Goal: Navigation & Orientation: Find specific page/section

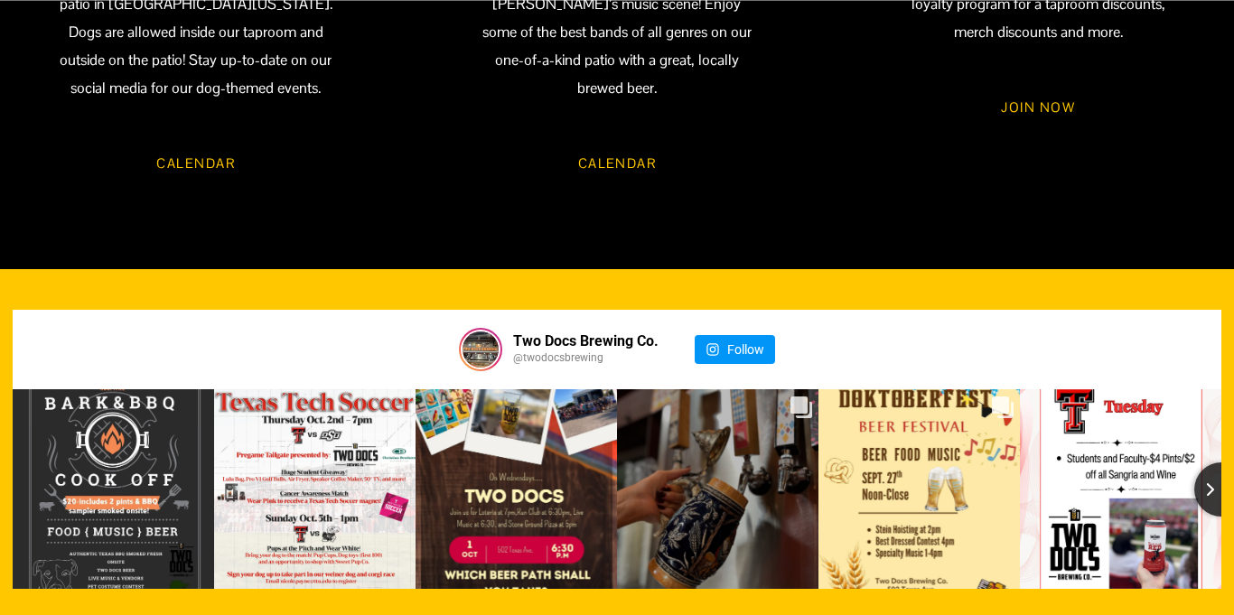
scroll to position [1783, 0]
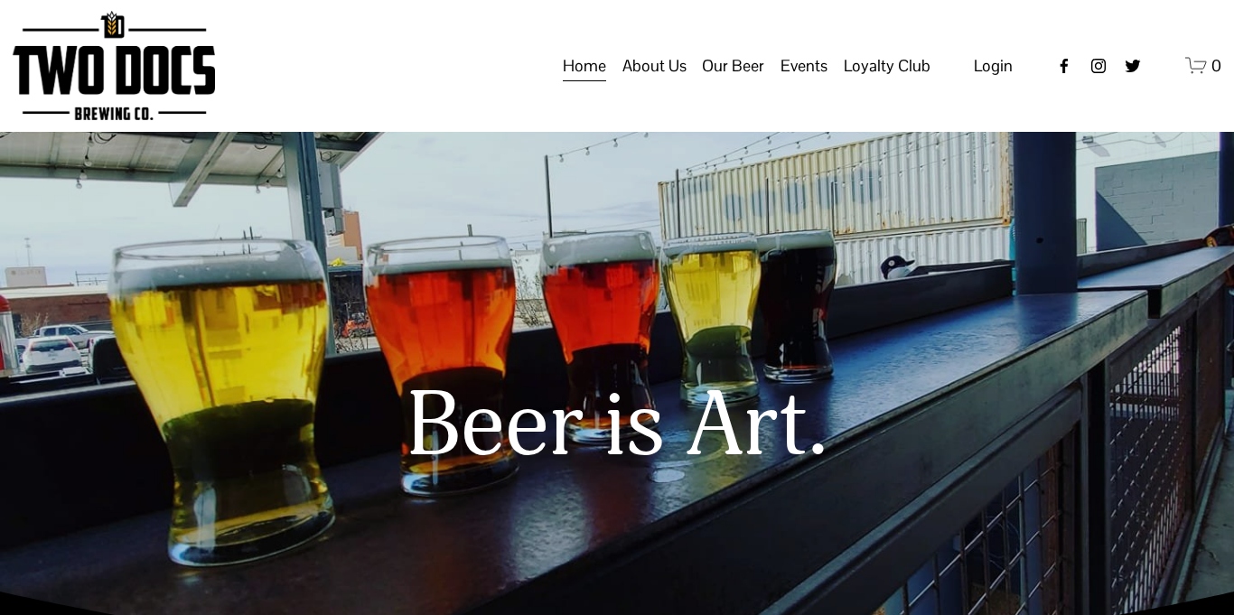
click at [672, 81] on span "About Us" at bounding box center [655, 66] width 64 height 31
click at [669, 81] on span "About Us" at bounding box center [655, 66] width 64 height 31
click at [597, 83] on link "Home" at bounding box center [584, 66] width 43 height 34
click at [822, 81] on span "Events" at bounding box center [804, 66] width 47 height 31
click at [879, 81] on span "Loyalty Club" at bounding box center [887, 66] width 87 height 31
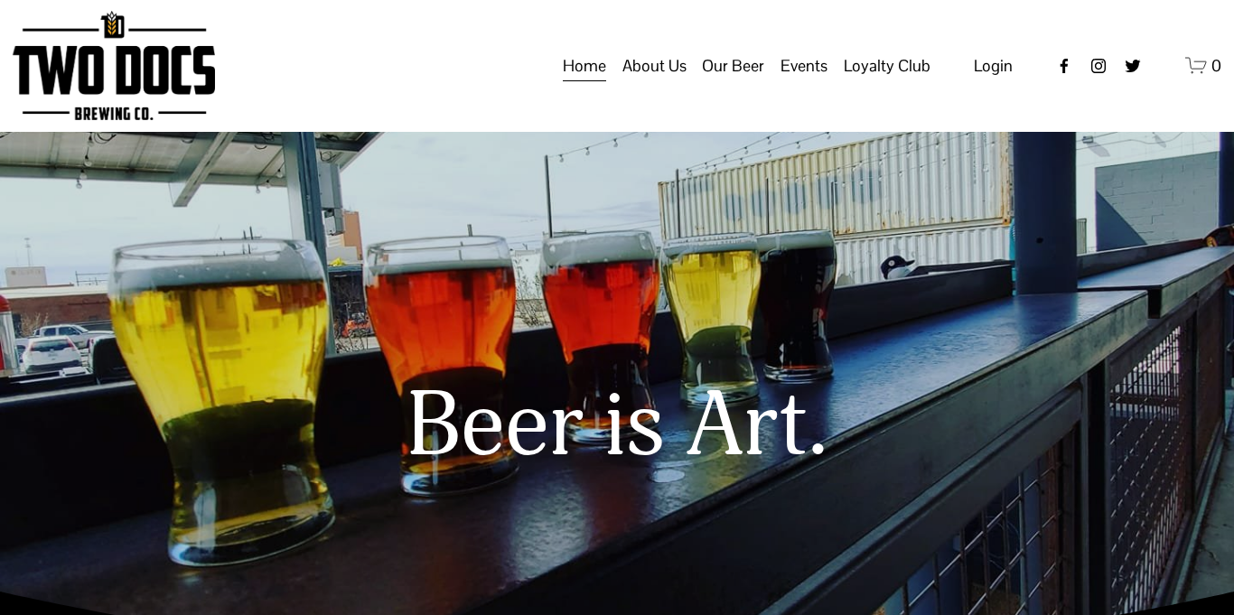
click at [890, 81] on span "Loyalty Club" at bounding box center [887, 66] width 87 height 31
click at [0, 0] on span "Loyalty Club" at bounding box center [0, 0] width 0 height 0
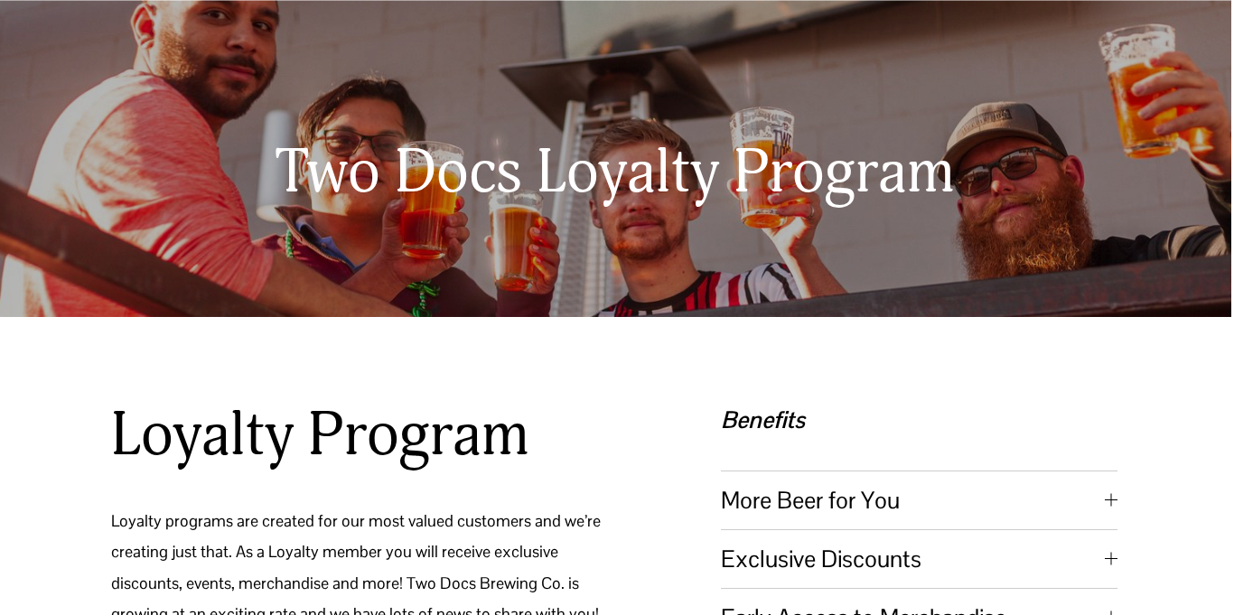
scroll to position [0, 3]
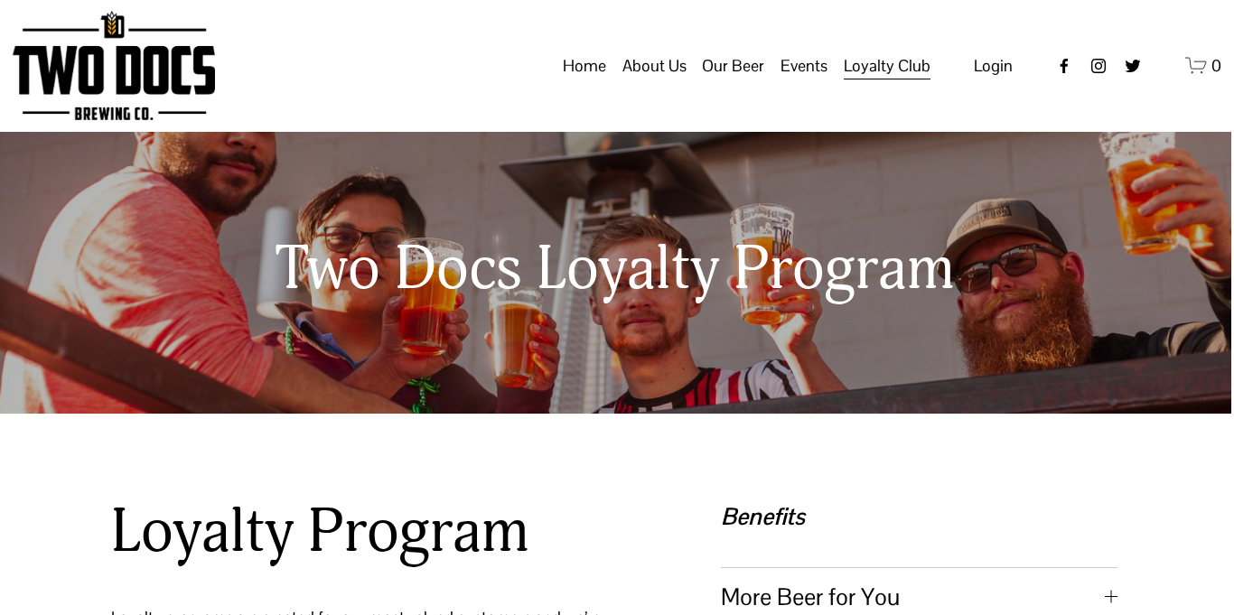
click at [0, 0] on span "Our Mission" at bounding box center [0, 0] width 0 height 0
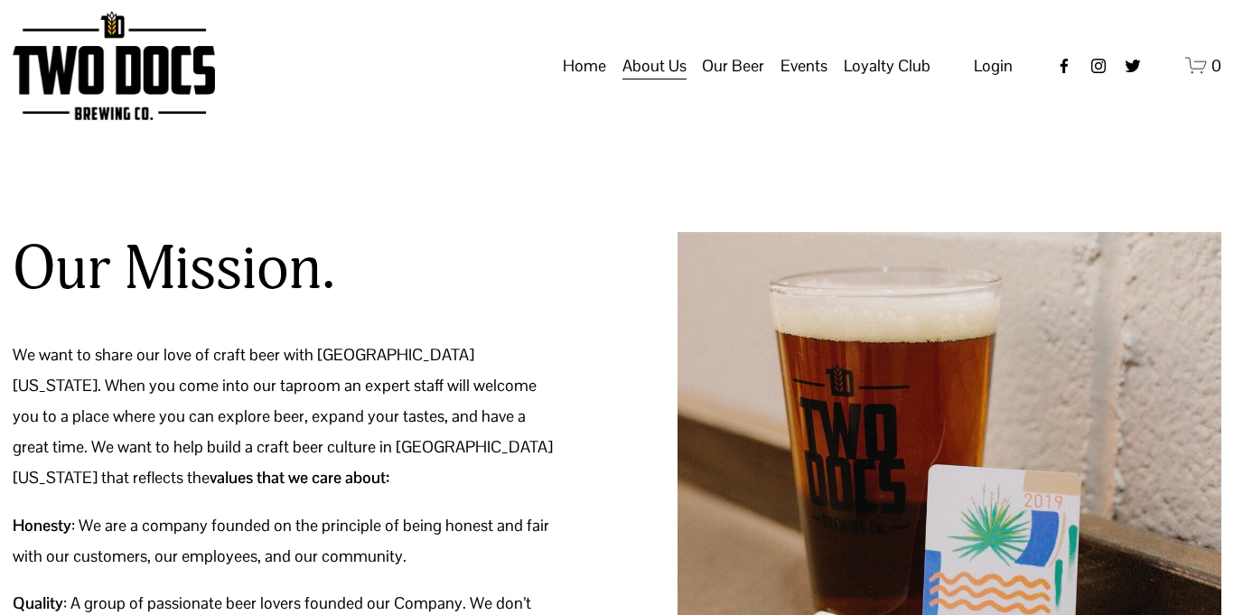
click at [592, 83] on link "Home" at bounding box center [584, 66] width 43 height 34
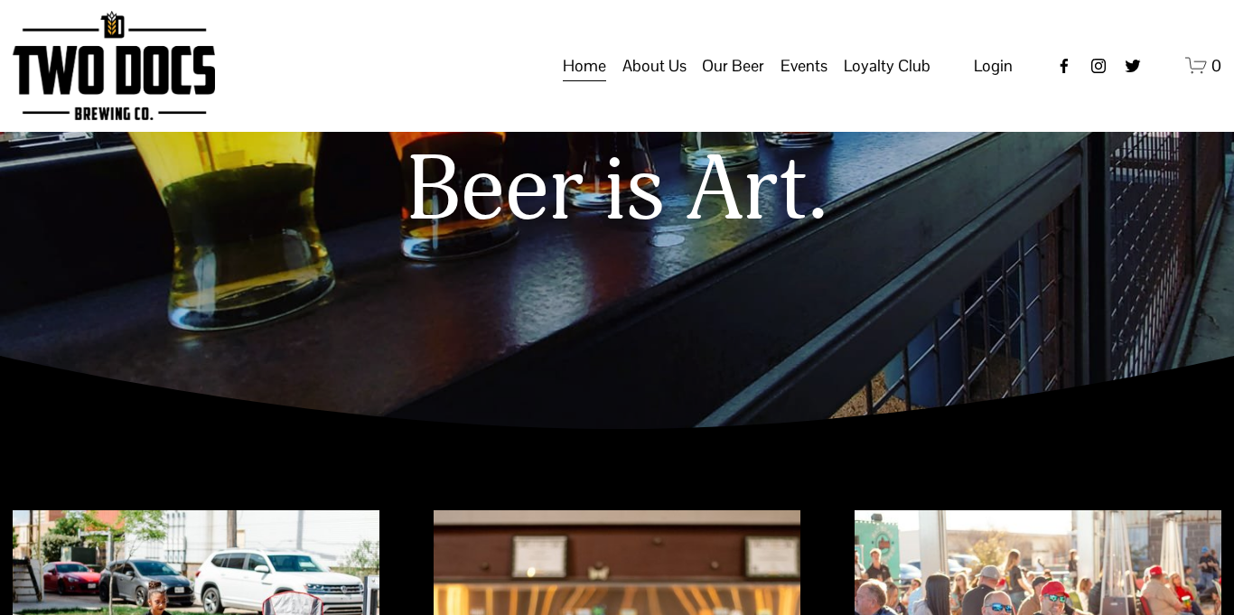
scroll to position [213, 0]
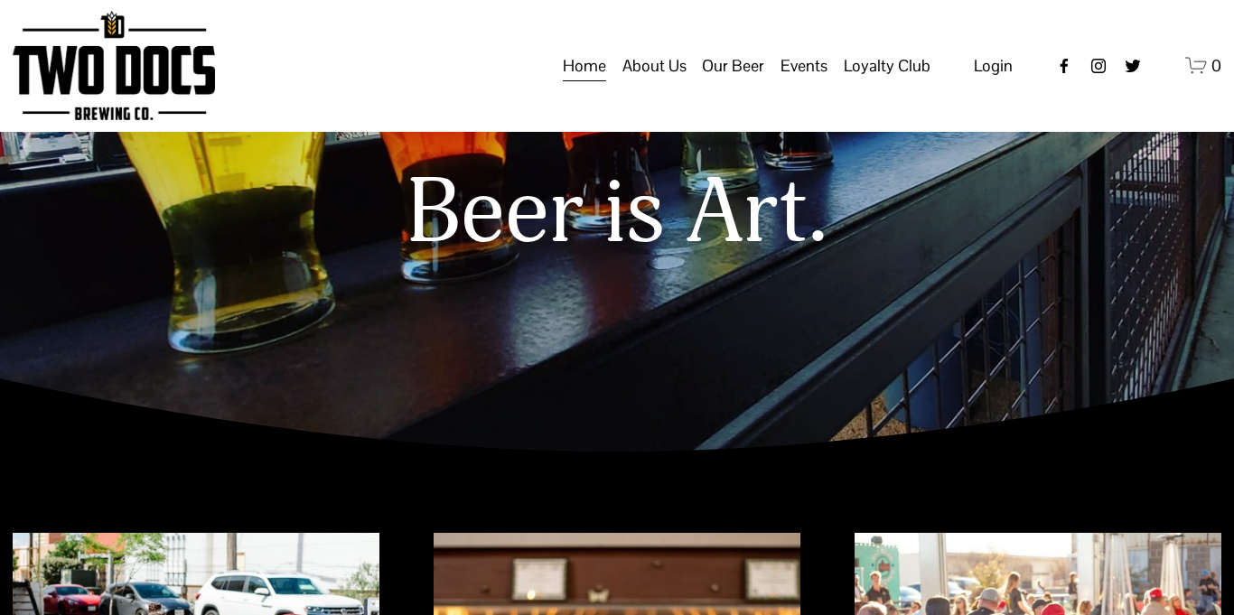
click at [579, 83] on link "Home" at bounding box center [584, 66] width 43 height 34
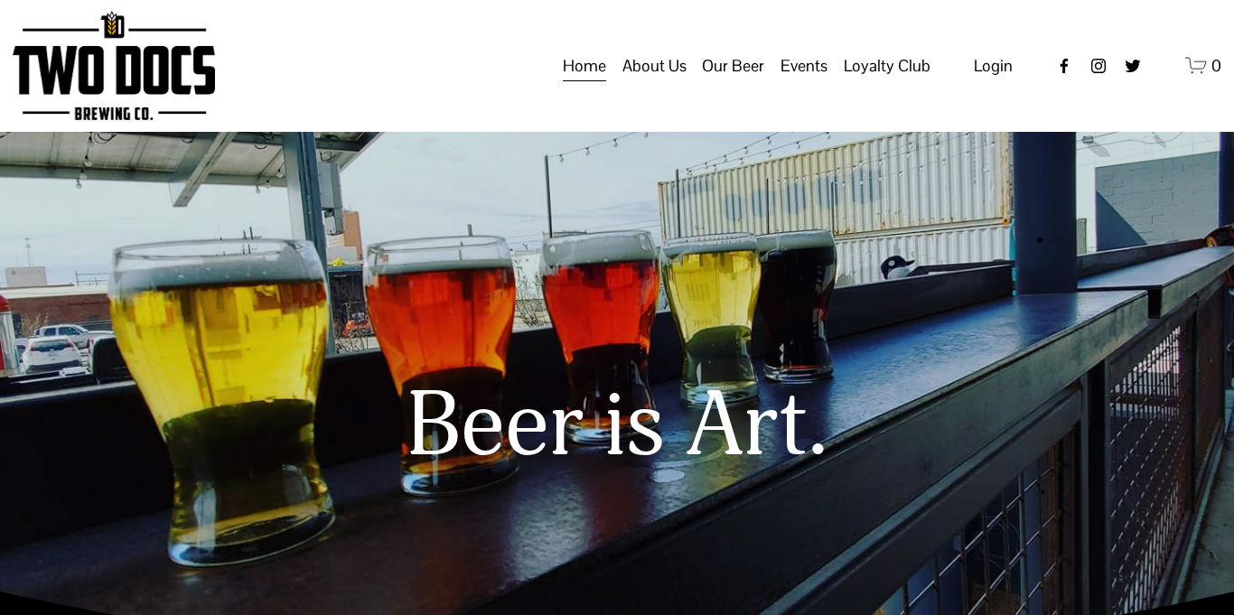
click at [1197, 77] on icon "0 items in cart" at bounding box center [1197, 65] width 23 height 23
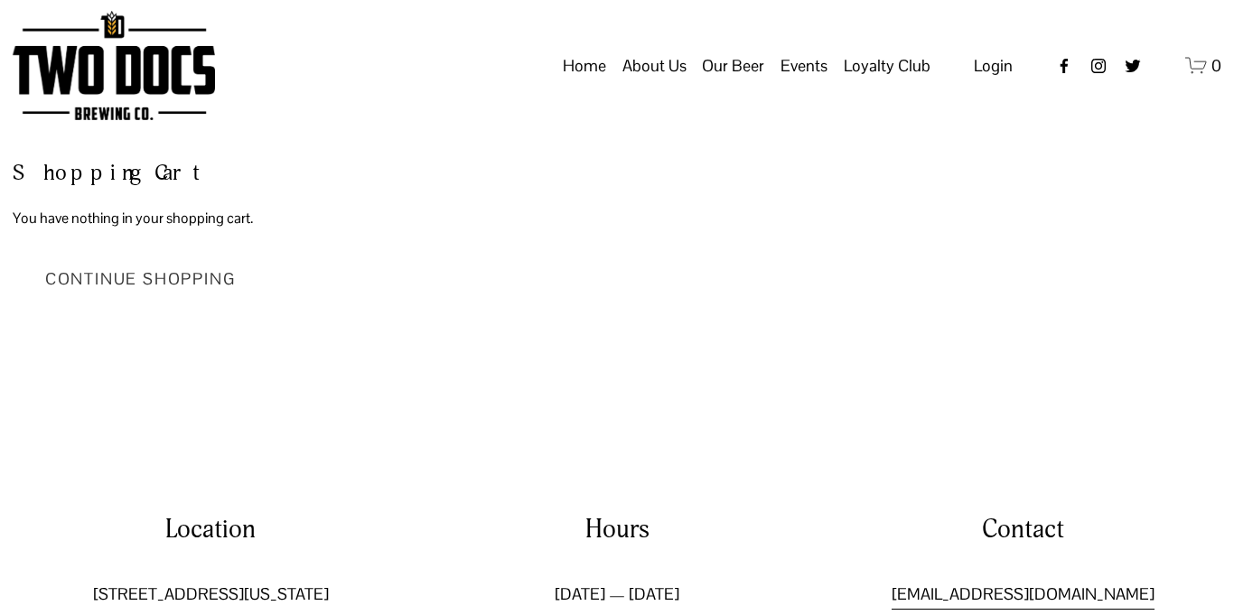
click at [166, 279] on link "Continue Shopping" at bounding box center [141, 278] width 256 height 60
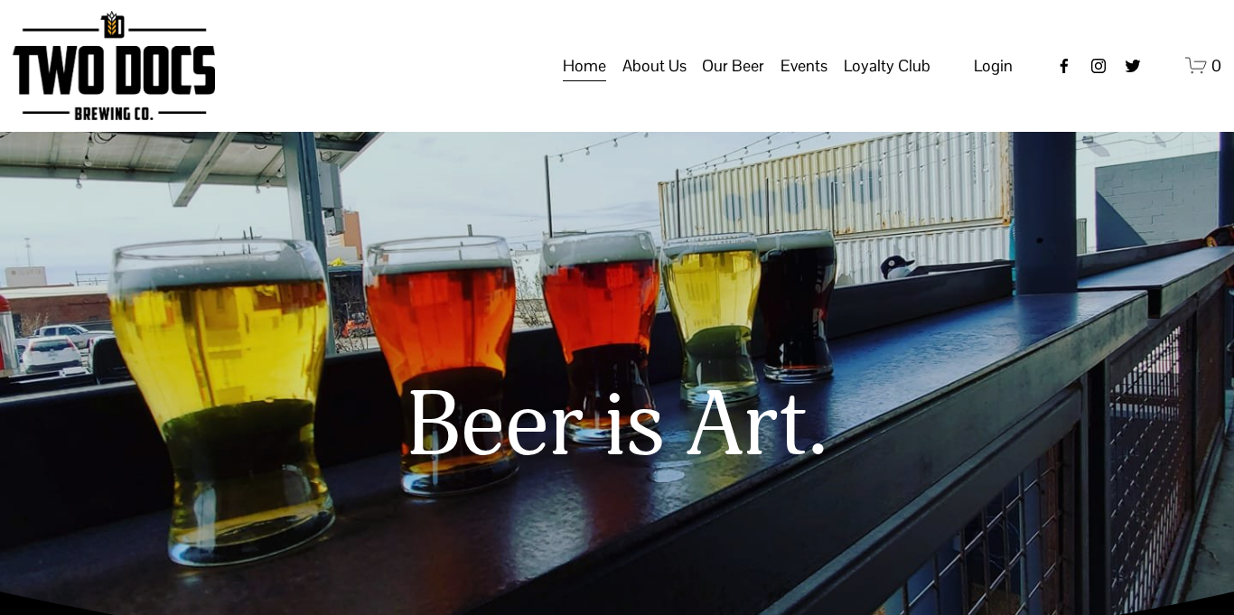
click at [127, 94] on img at bounding box center [114, 65] width 202 height 109
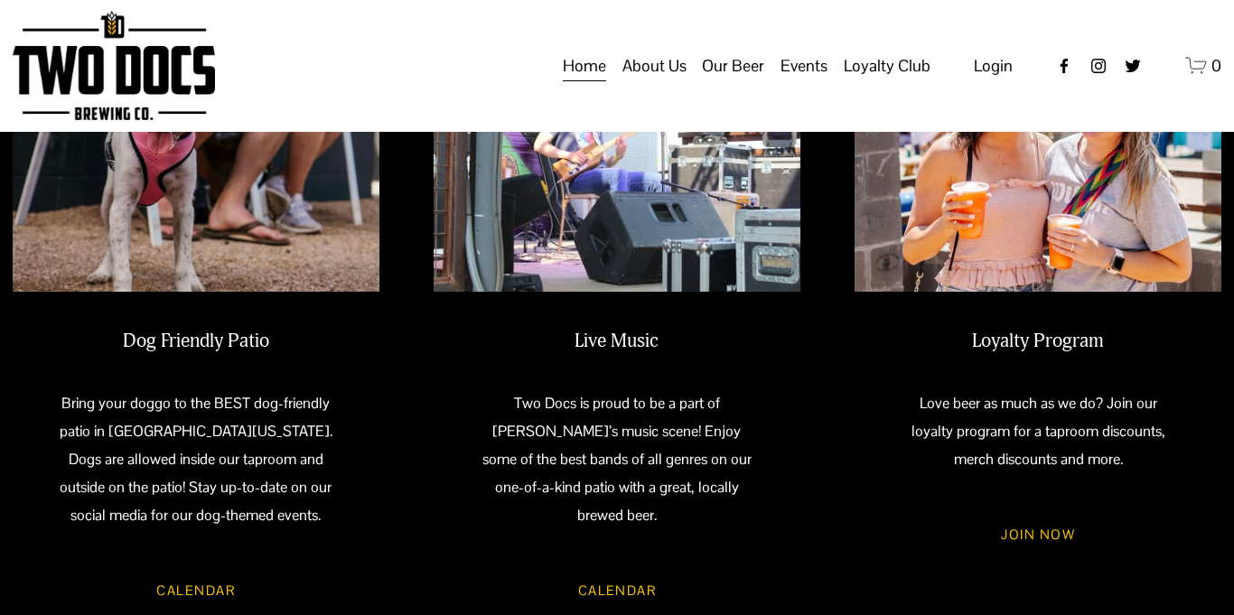
scroll to position [1343, 0]
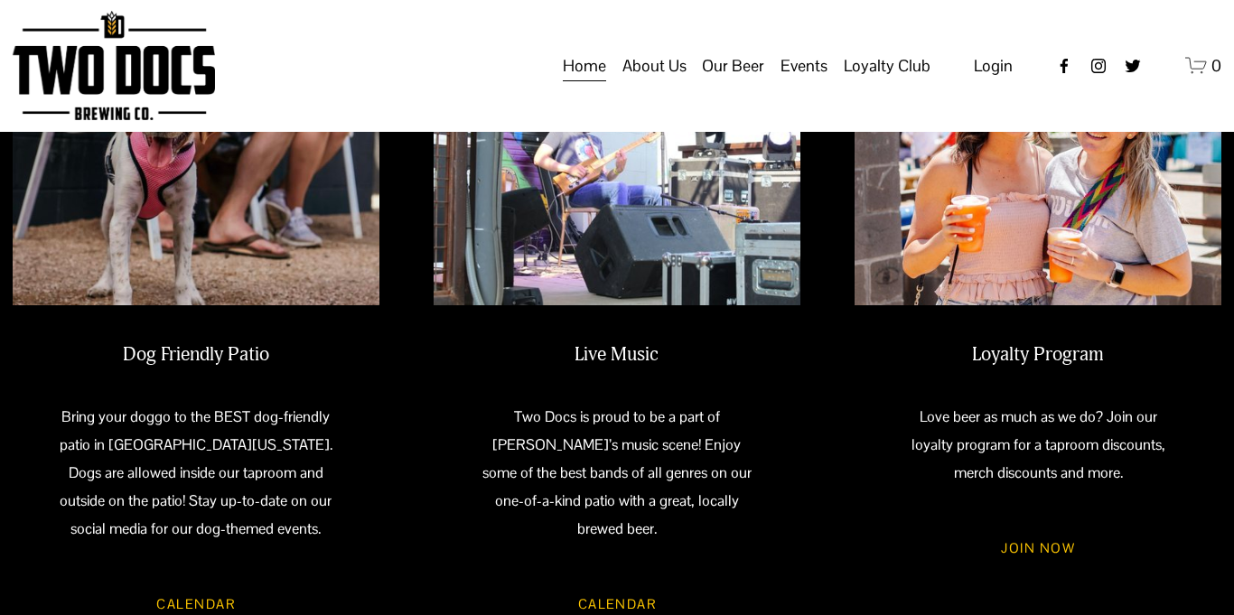
click at [672, 81] on span "About Us" at bounding box center [655, 66] width 64 height 31
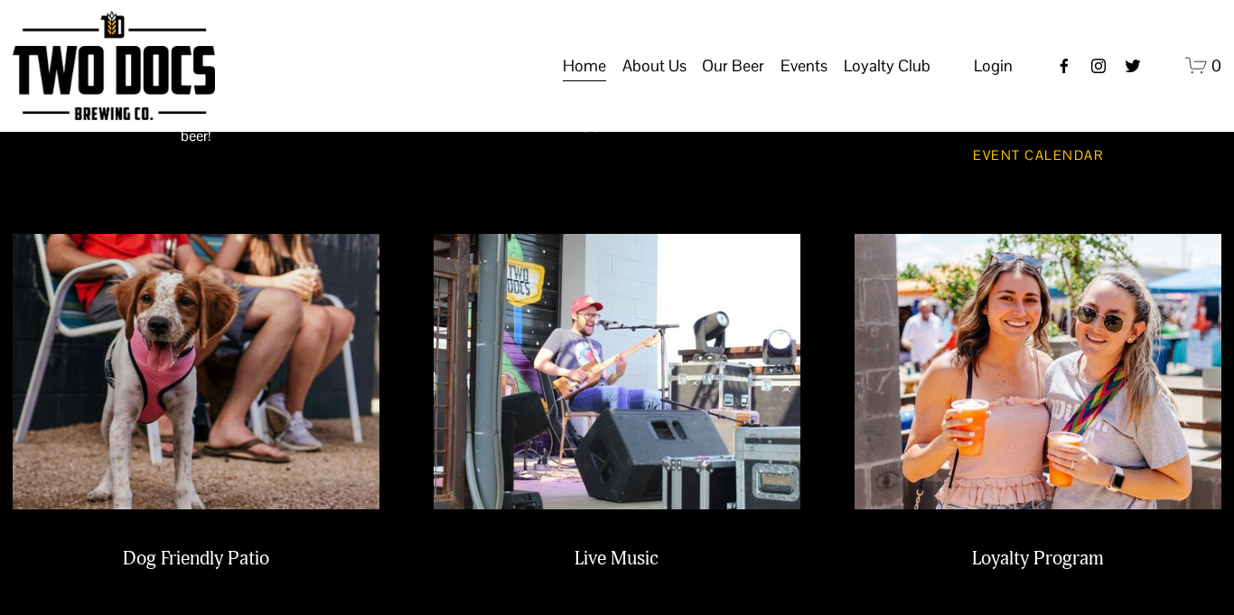
scroll to position [1137, 0]
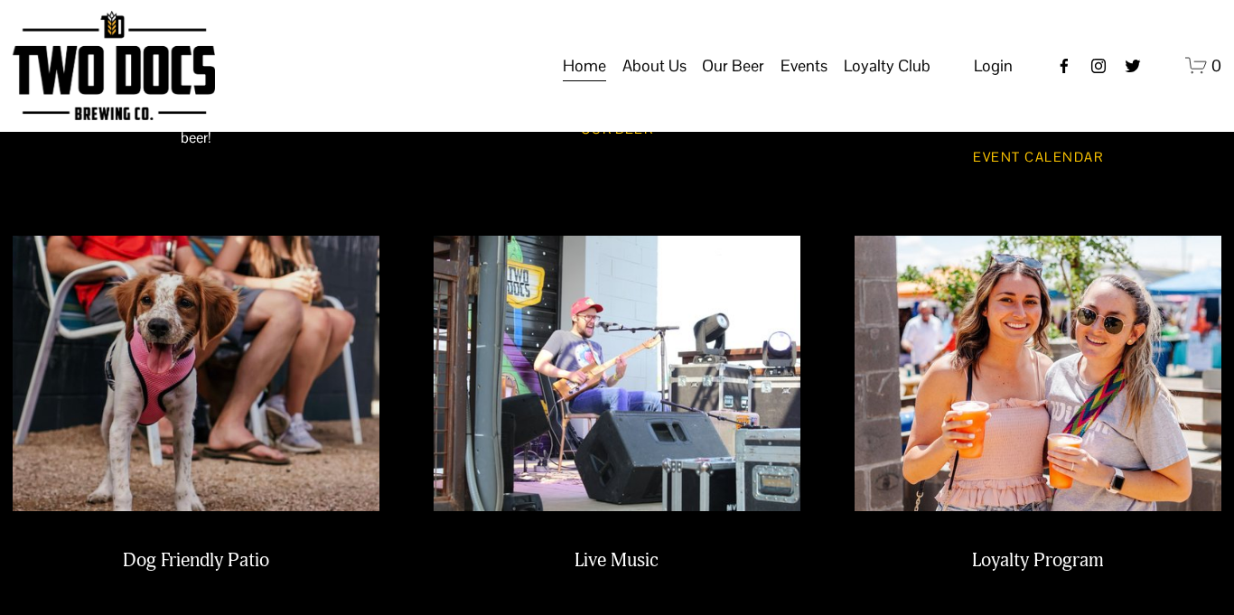
click at [669, 81] on span "About Us" at bounding box center [655, 66] width 64 height 31
click at [668, 81] on span "About Us" at bounding box center [655, 66] width 64 height 31
click at [1212, 76] on span "0" at bounding box center [1217, 65] width 10 height 21
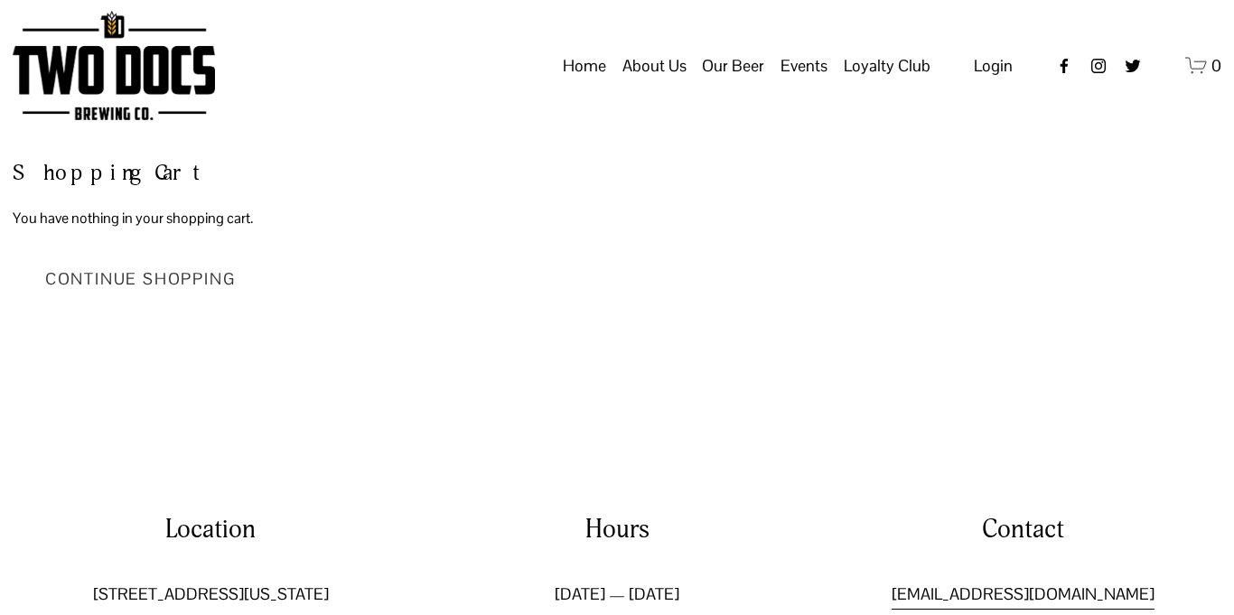
click at [116, 293] on link "Continue Shopping" at bounding box center [141, 278] width 256 height 60
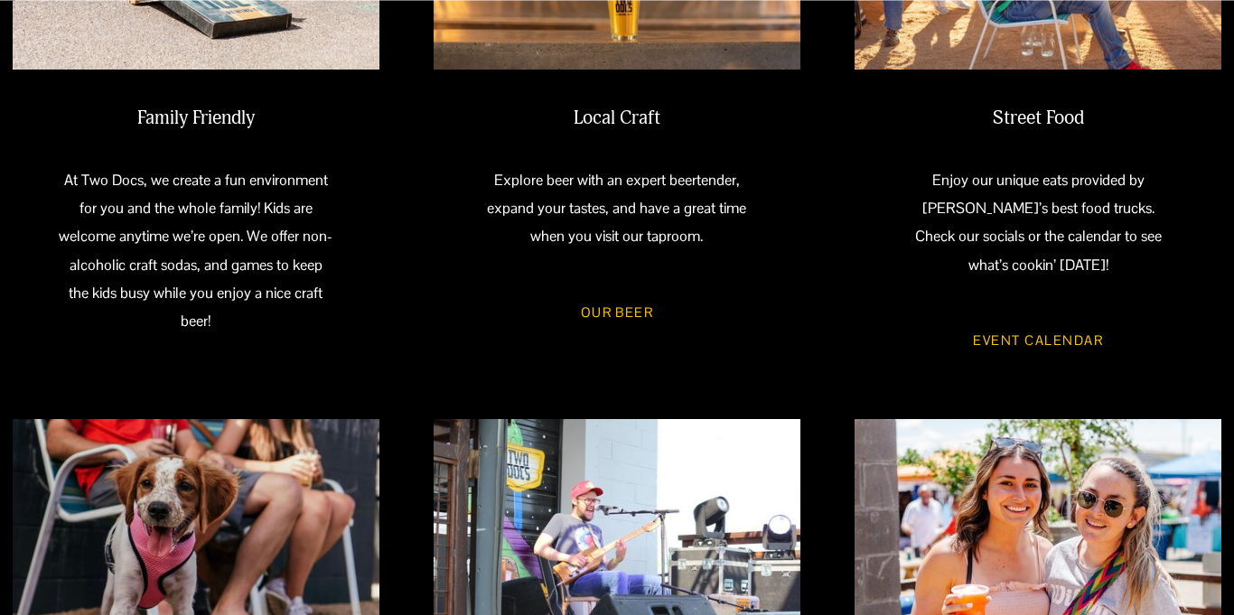
scroll to position [954, 0]
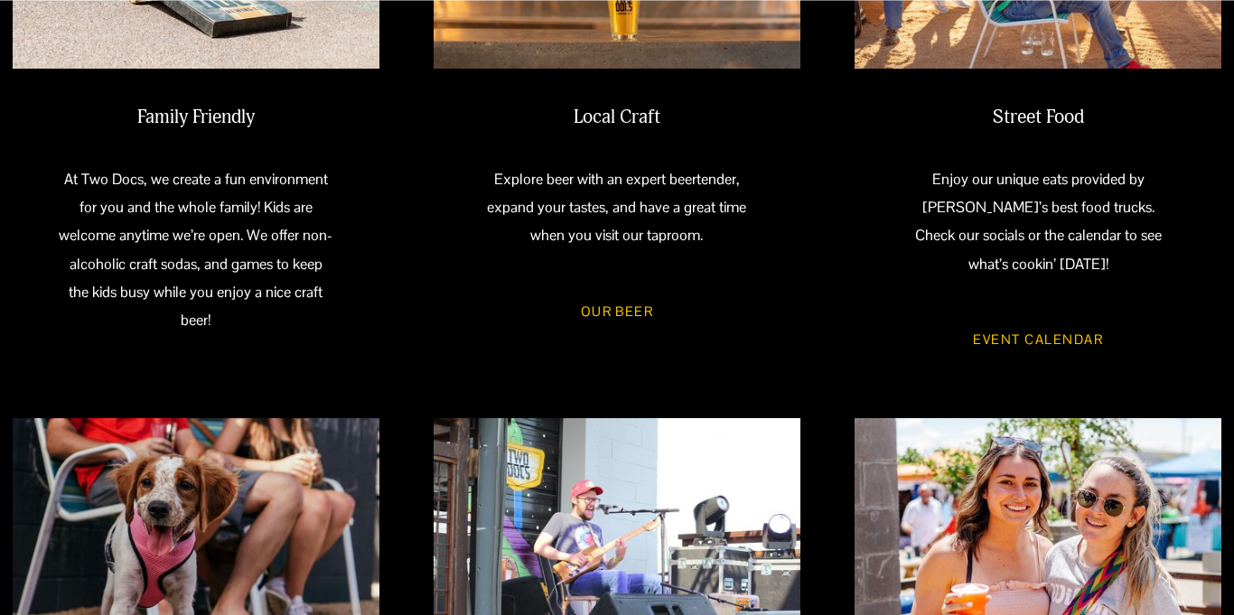
click at [628, 317] on link "Our Beer" at bounding box center [617, 310] width 127 height 49
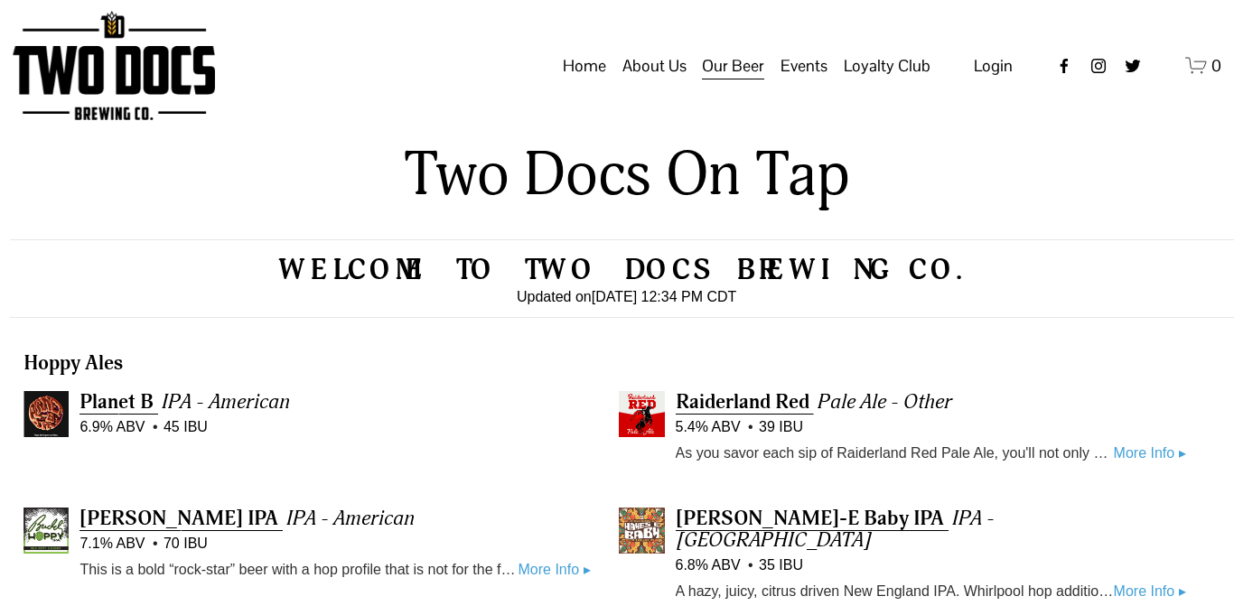
scroll to position [0, 3]
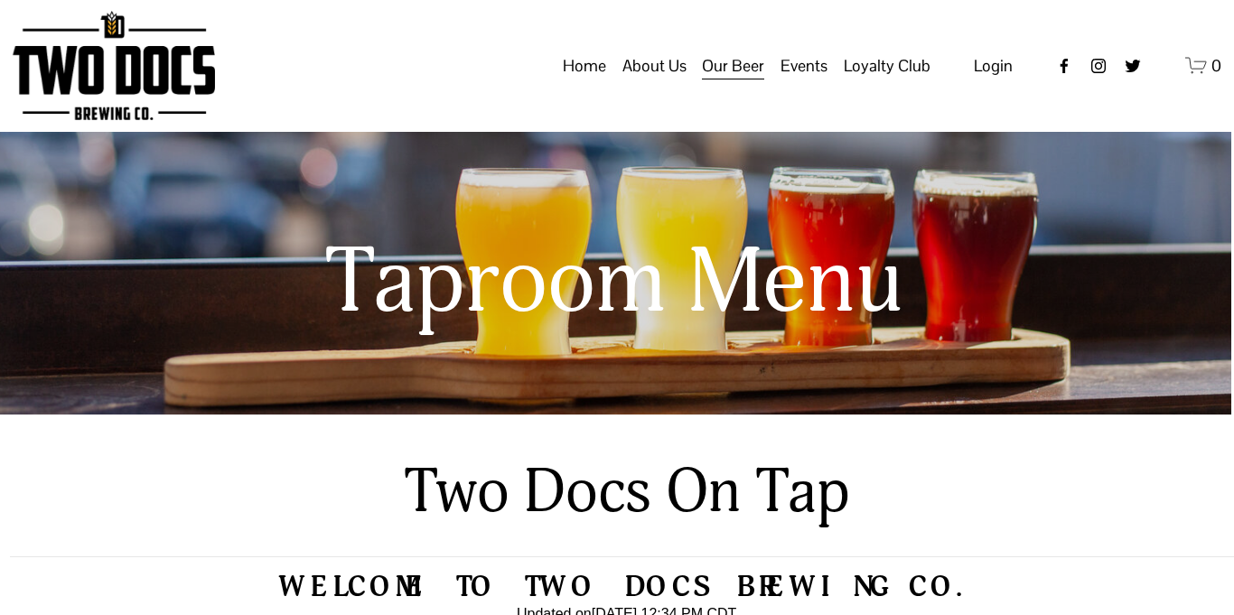
click at [669, 80] on span "About Us" at bounding box center [655, 66] width 64 height 31
click at [668, 81] on span "About Us" at bounding box center [655, 66] width 64 height 31
click at [0, 0] on span "Our Mission" at bounding box center [0, 0] width 0 height 0
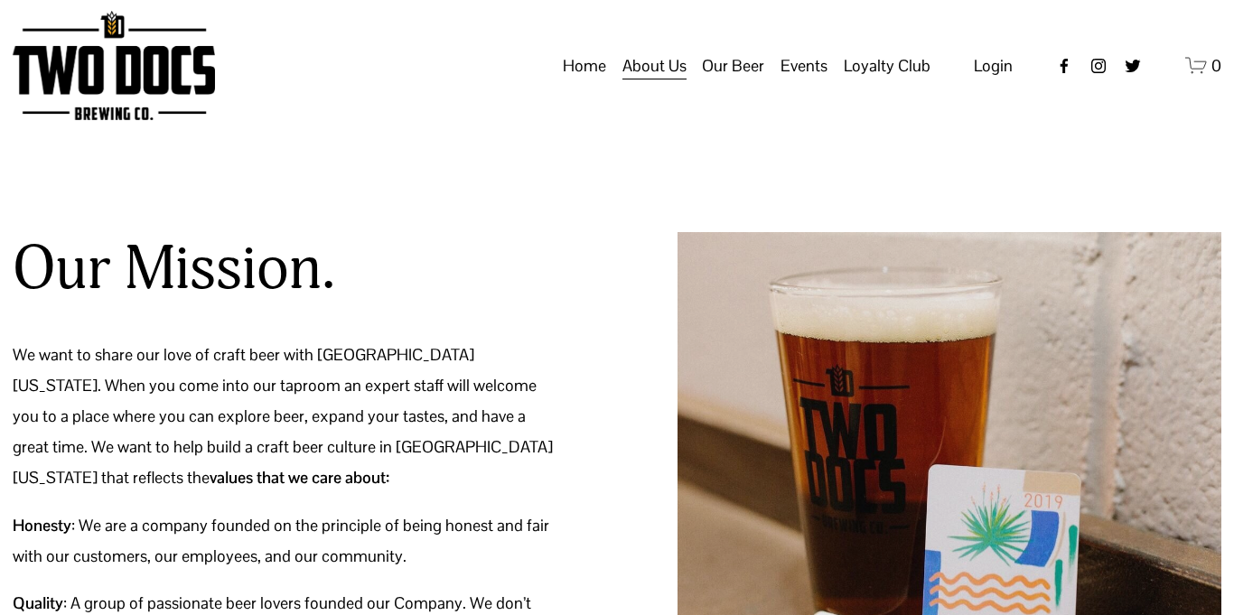
click at [743, 81] on span "Our Beer" at bounding box center [733, 66] width 62 height 31
click at [0, 0] on span "Taproom Menu" at bounding box center [0, 0] width 0 height 0
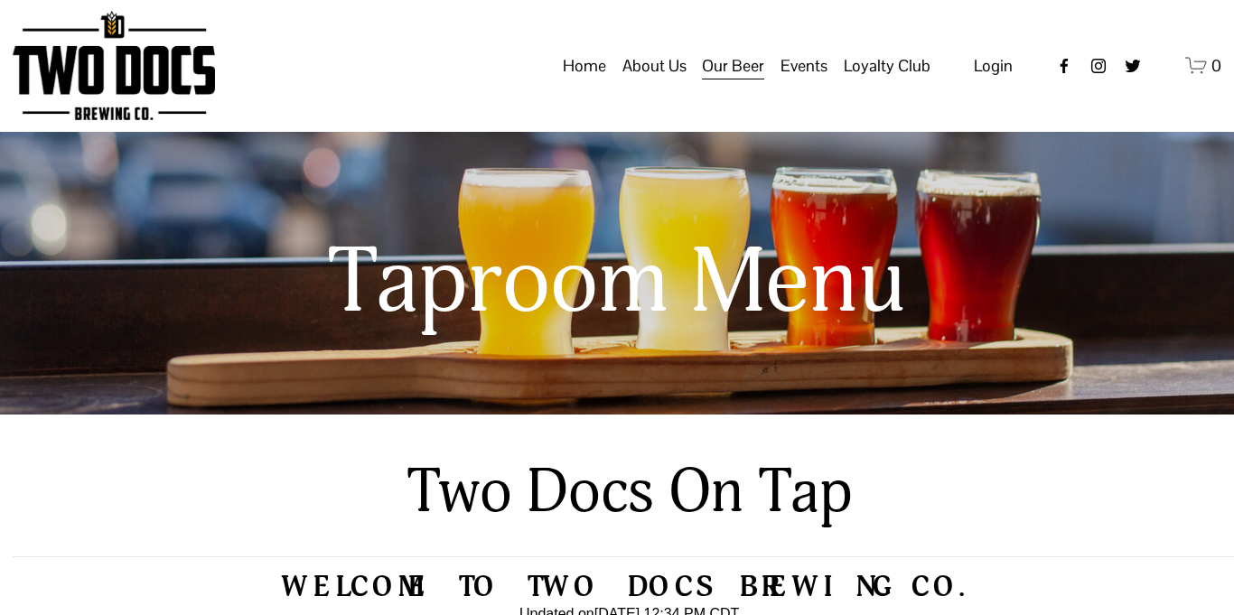
click at [0, 0] on span "Calendar" at bounding box center [0, 0] width 0 height 0
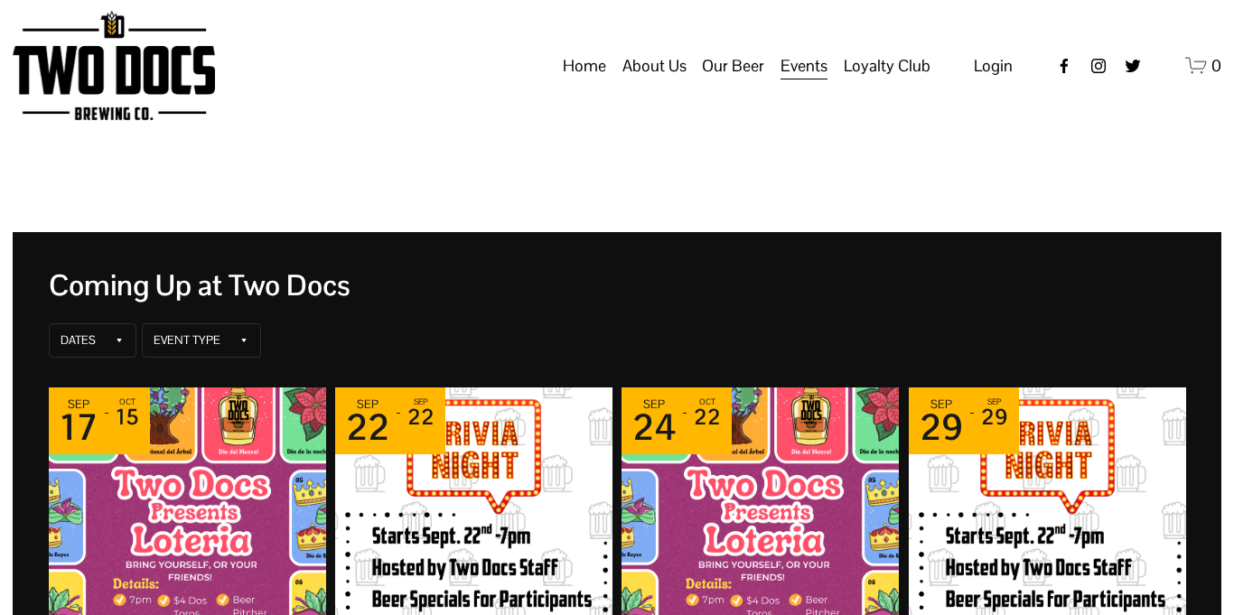
click at [0, 0] on span "Private Events" at bounding box center [0, 0] width 0 height 0
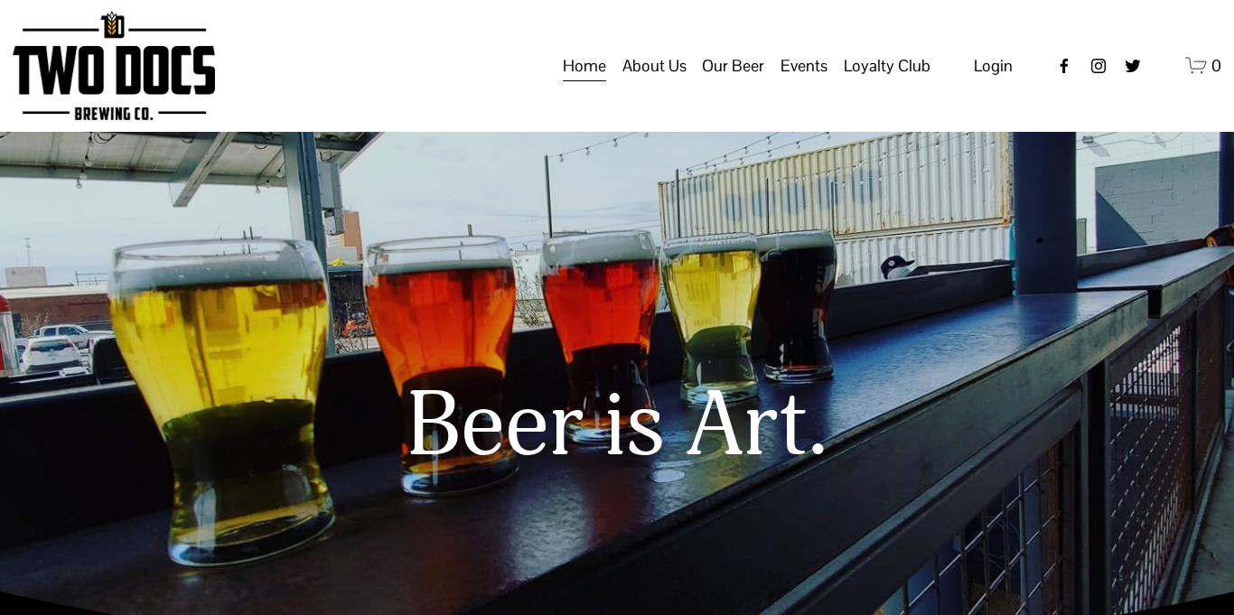
click at [0, 0] on link "Gift Cards" at bounding box center [0, 0] width 0 height 0
